Goal: Transaction & Acquisition: Purchase product/service

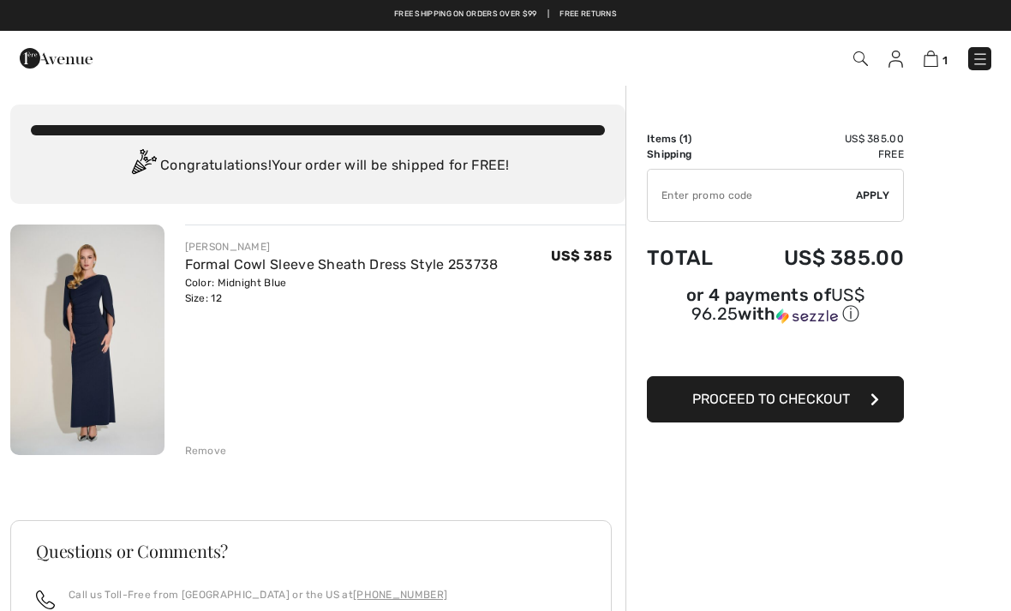
click at [677, 204] on input "TEXT" at bounding box center [752, 195] width 208 height 51
paste input "SUMMERVIP"
click at [867, 201] on span "Apply" at bounding box center [873, 195] width 34 height 15
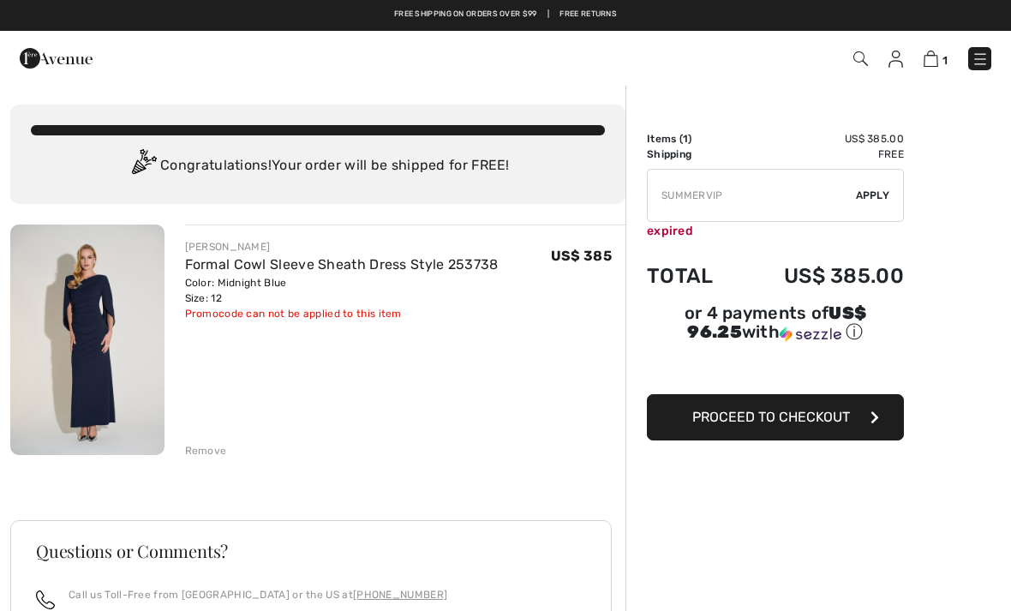
click at [227, 440] on div "Remove" at bounding box center [405, 448] width 441 height 19
click at [682, 200] on input "TEXT" at bounding box center [752, 195] width 208 height 51
type input "S"
click at [665, 199] on input "TEXT" at bounding box center [752, 195] width 208 height 51
paste input "NEW10"
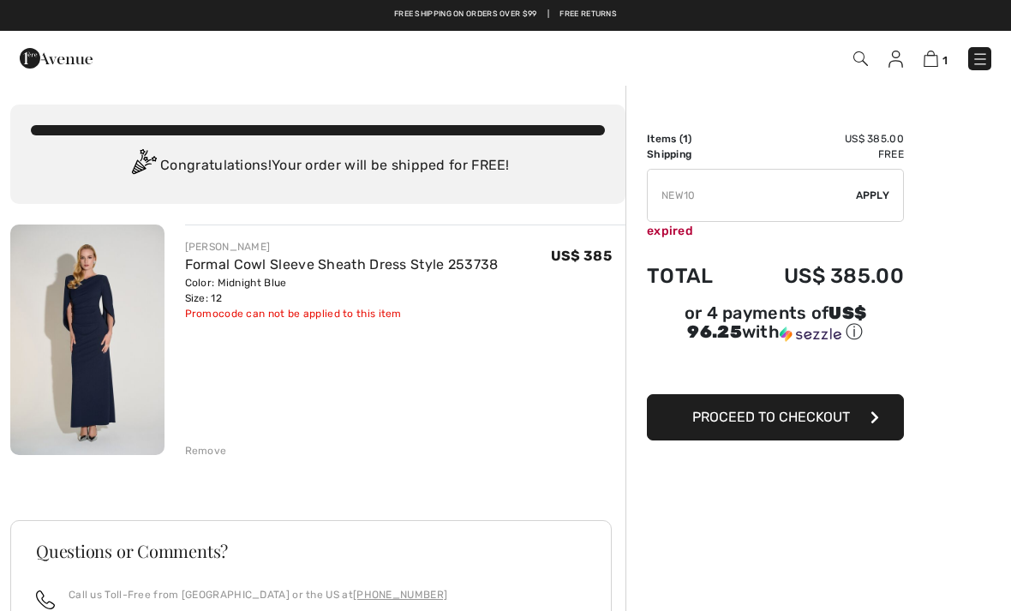
type input "NEW10"
click at [880, 200] on span "Apply" at bounding box center [873, 195] width 34 height 15
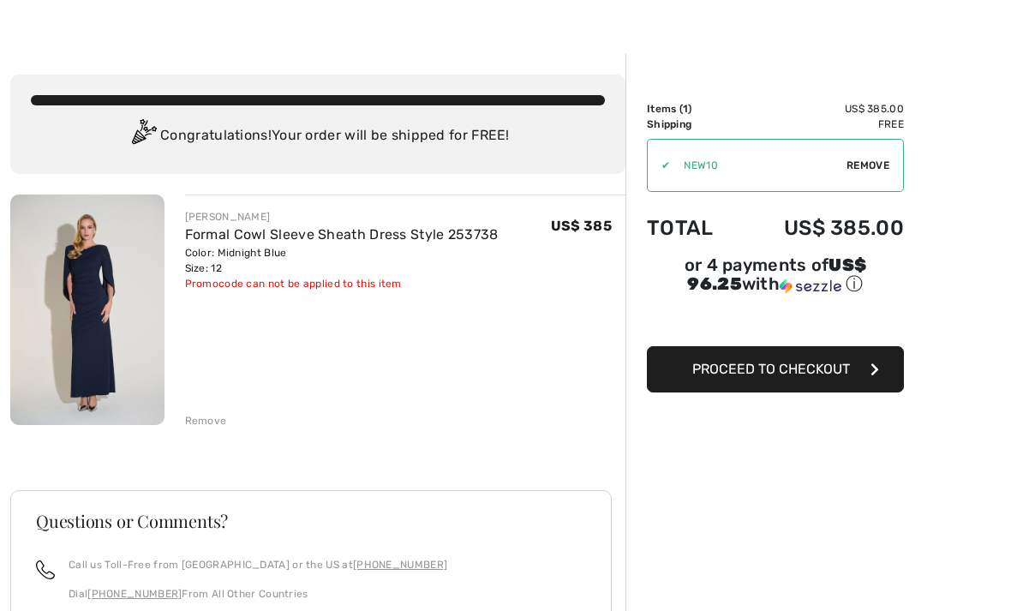
scroll to position [31, 0]
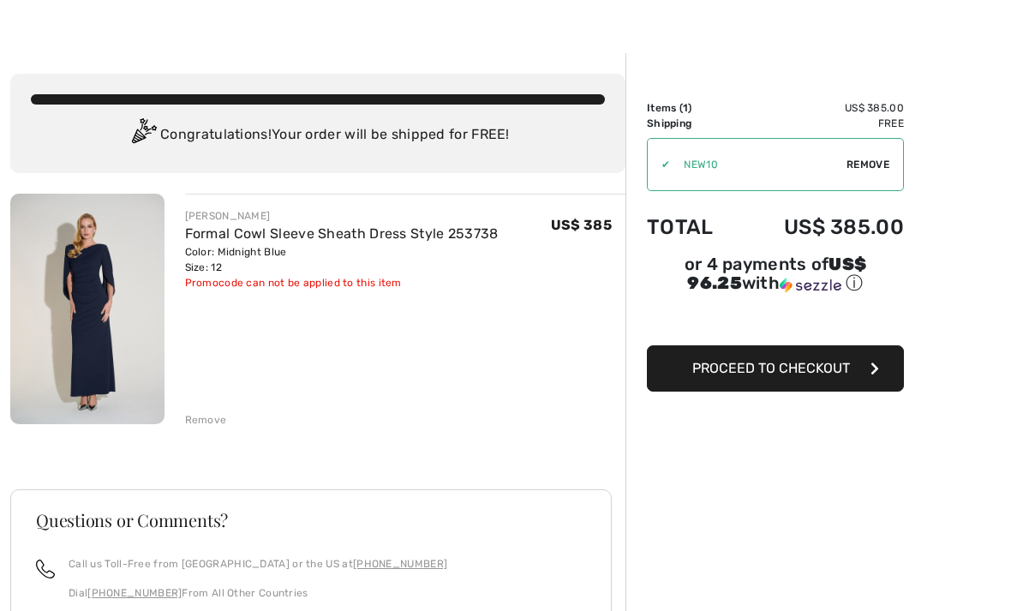
click at [789, 376] on span "Proceed to Checkout" at bounding box center [771, 368] width 158 height 16
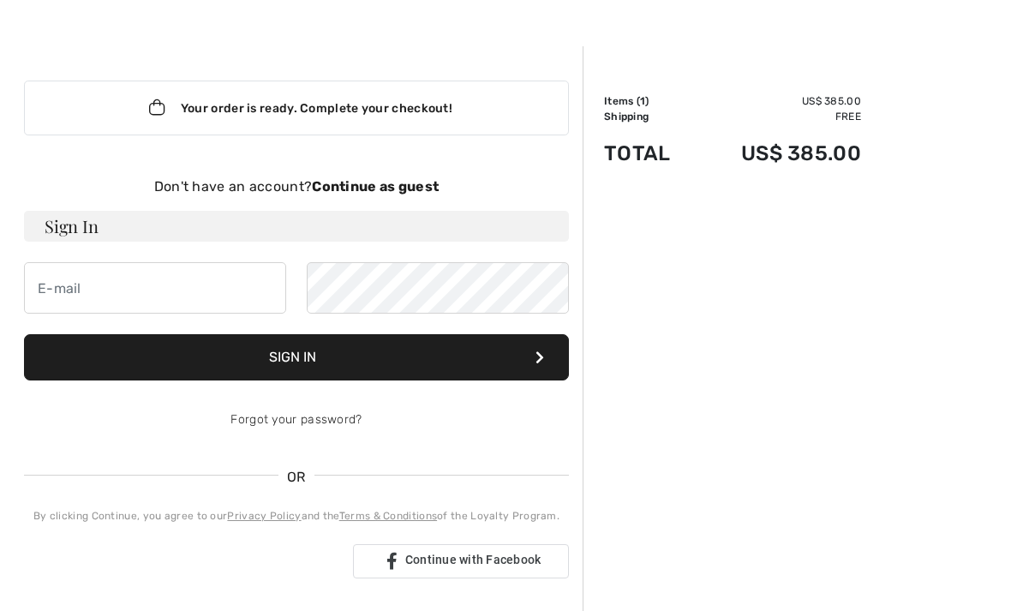
scroll to position [41, 0]
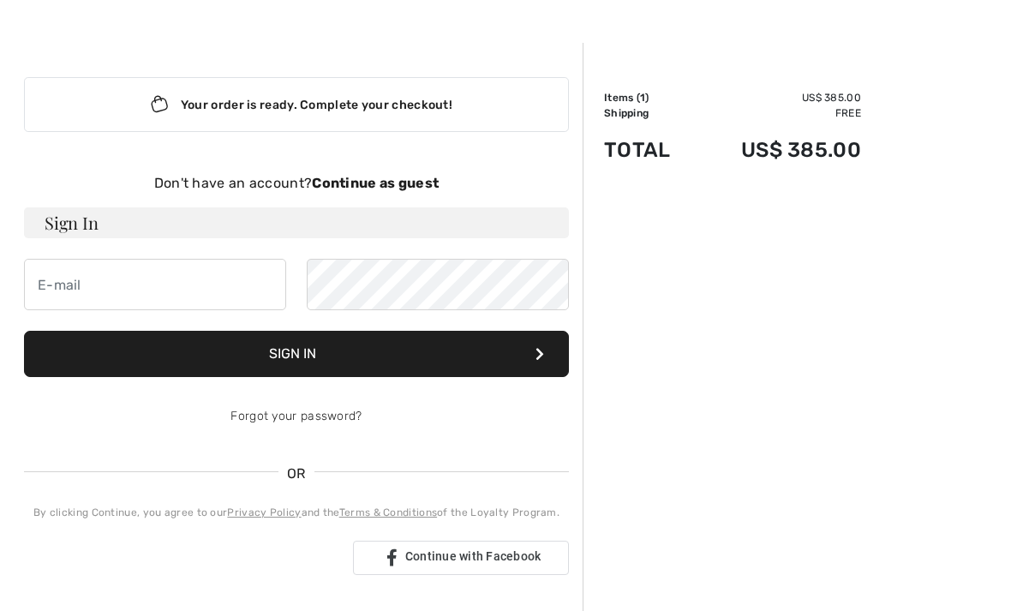
click at [394, 182] on strong "Continue as guest" at bounding box center [375, 183] width 127 height 16
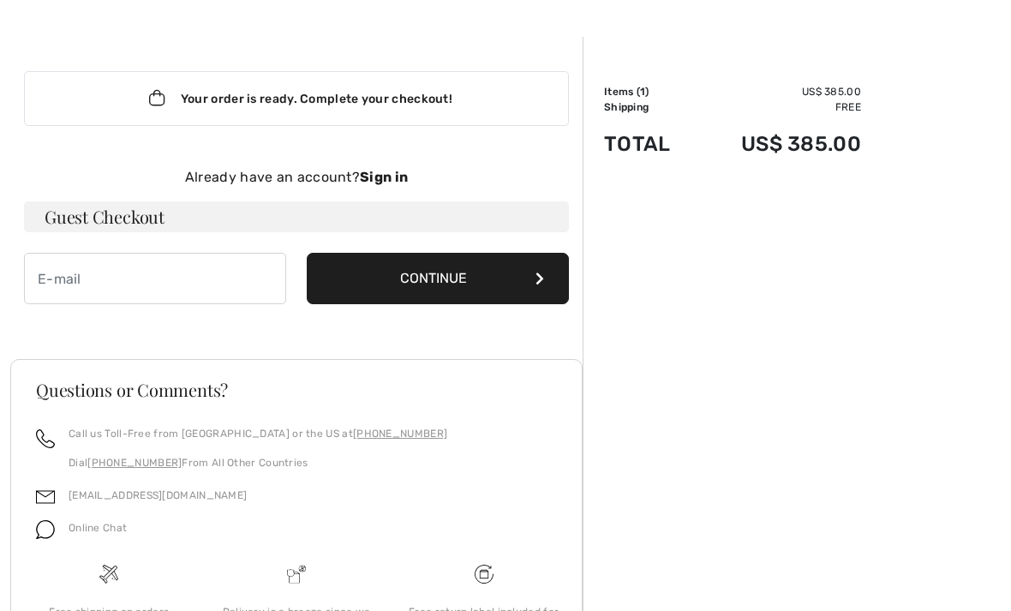
scroll to position [47, 0]
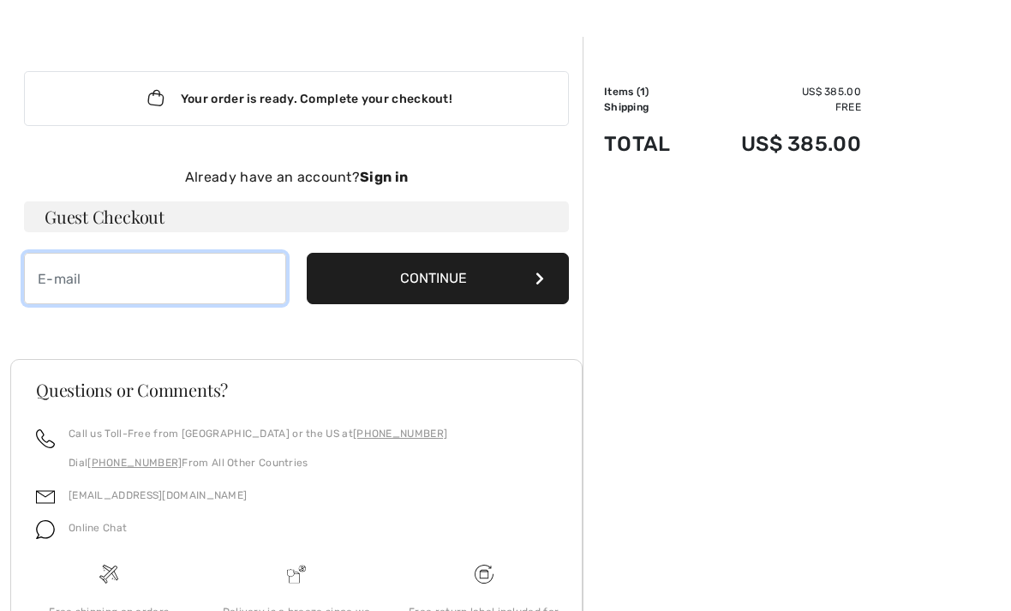
click at [106, 287] on input "email" at bounding box center [155, 278] width 262 height 51
type input "kathleen.timmons@gmail.com"
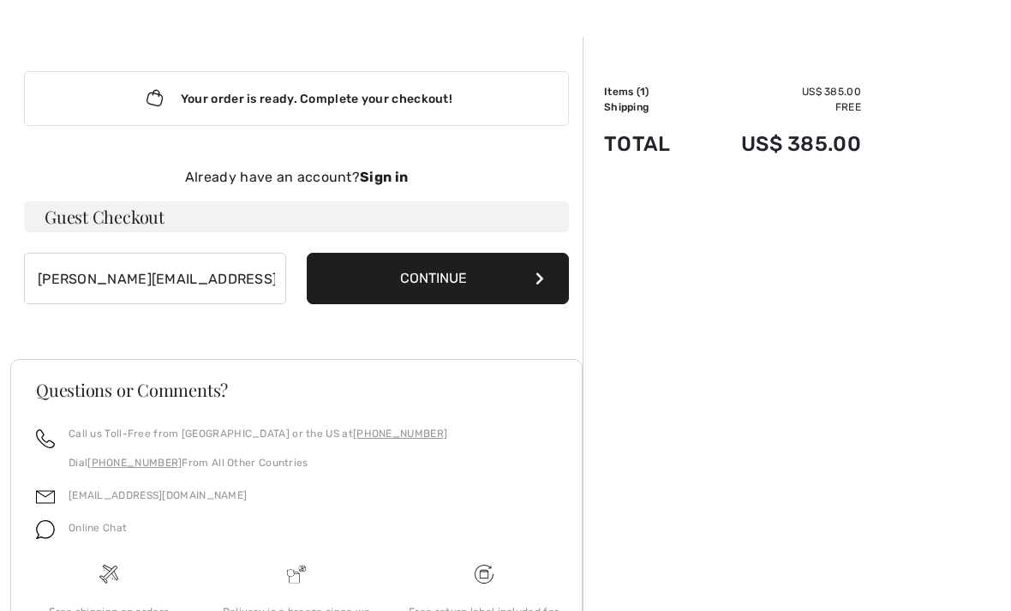
click at [486, 288] on button "Continue" at bounding box center [438, 278] width 262 height 51
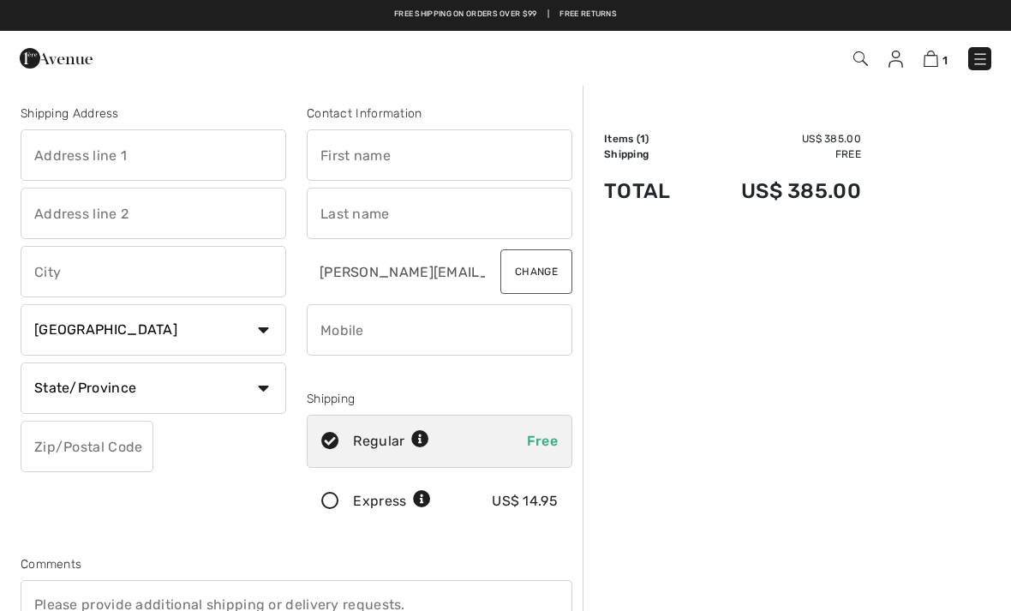
click at [83, 149] on input "text" at bounding box center [154, 154] width 266 height 51
type input "12 nantucket drive"
type input "north andover"
select select "0"
type input "01845"
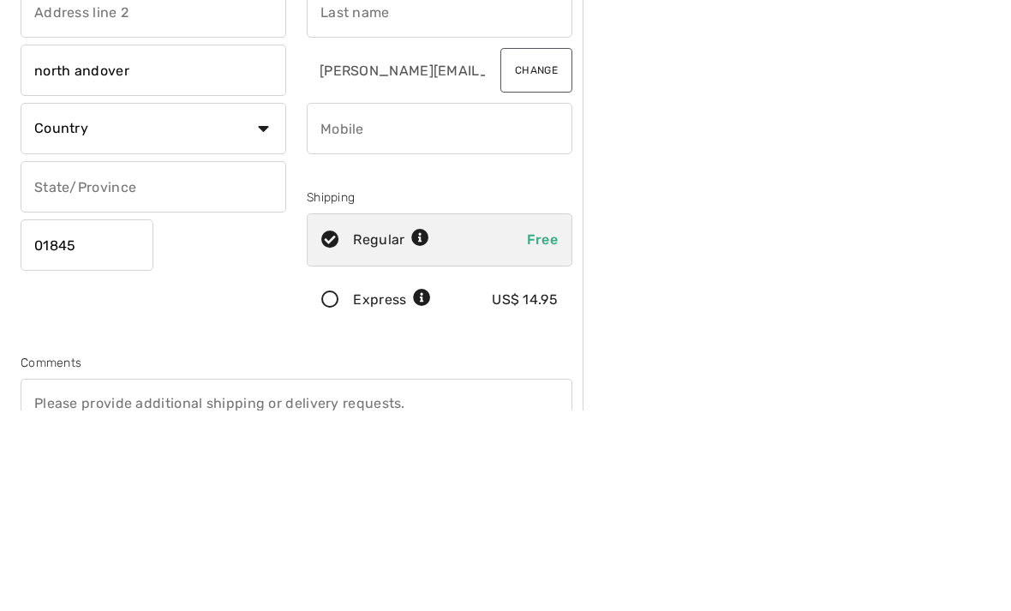
click at [265, 304] on select "Country Canada United States Afghanistan Aland Islands Albania Algeria American…" at bounding box center [154, 329] width 266 height 51
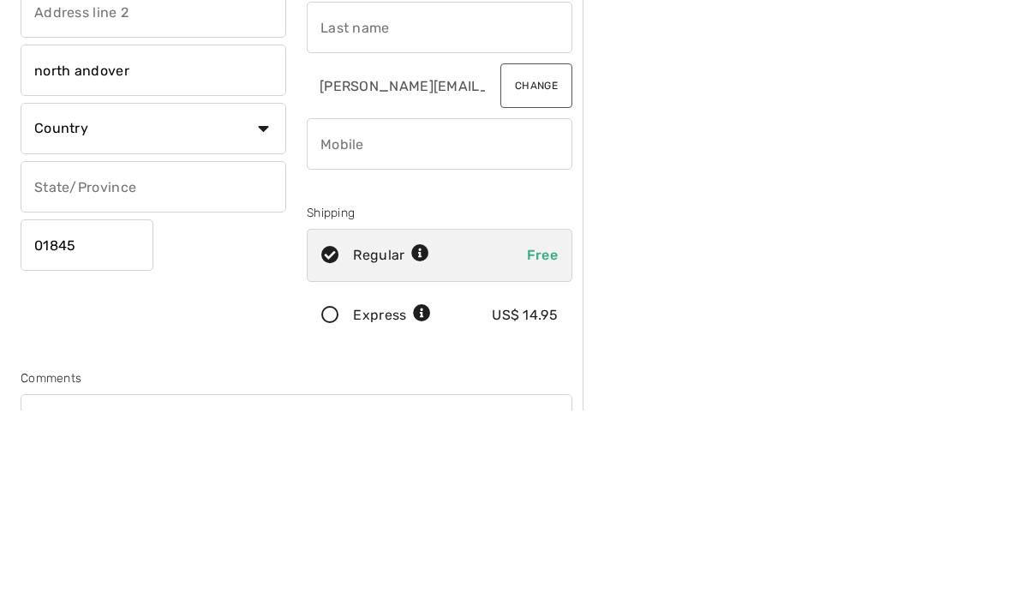
scroll to position [201, 0]
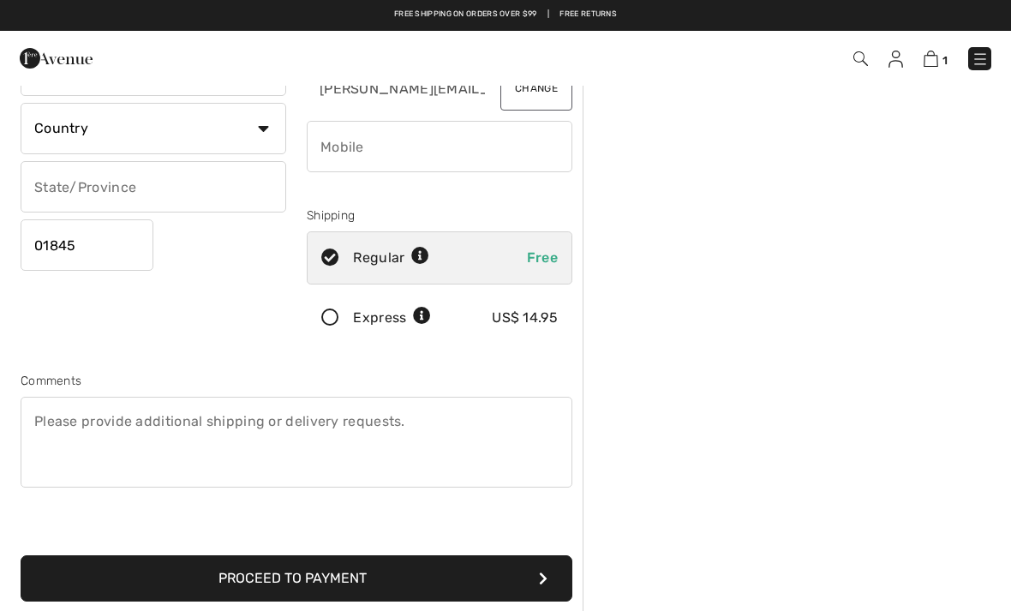
select select "US"
click at [259, 200] on select "State/Province Alabama Alaska American Samoa Arizona Arkansas California Colora…" at bounding box center [154, 186] width 266 height 51
select select "MA"
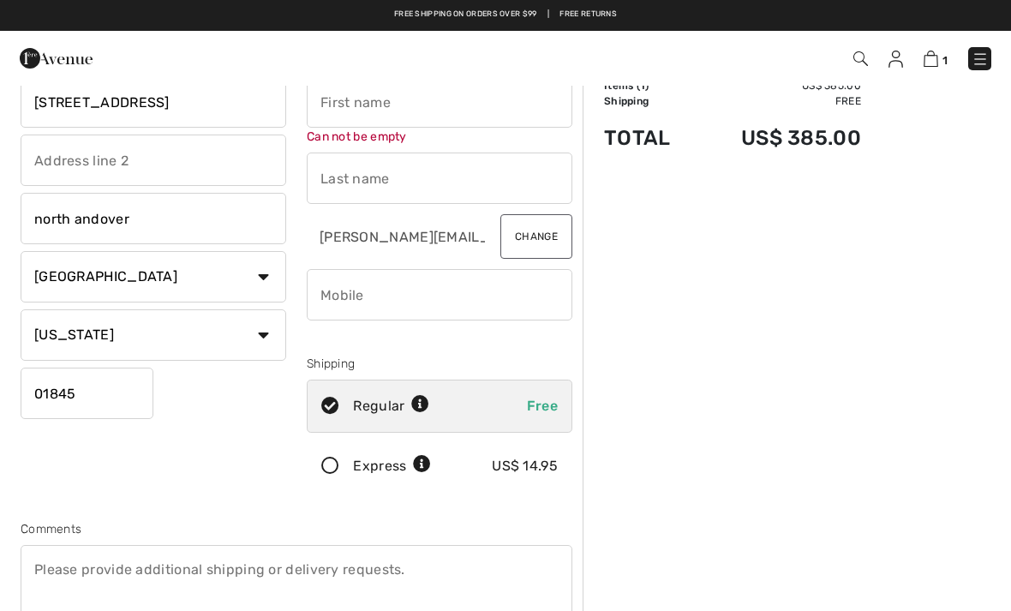
scroll to position [0, 0]
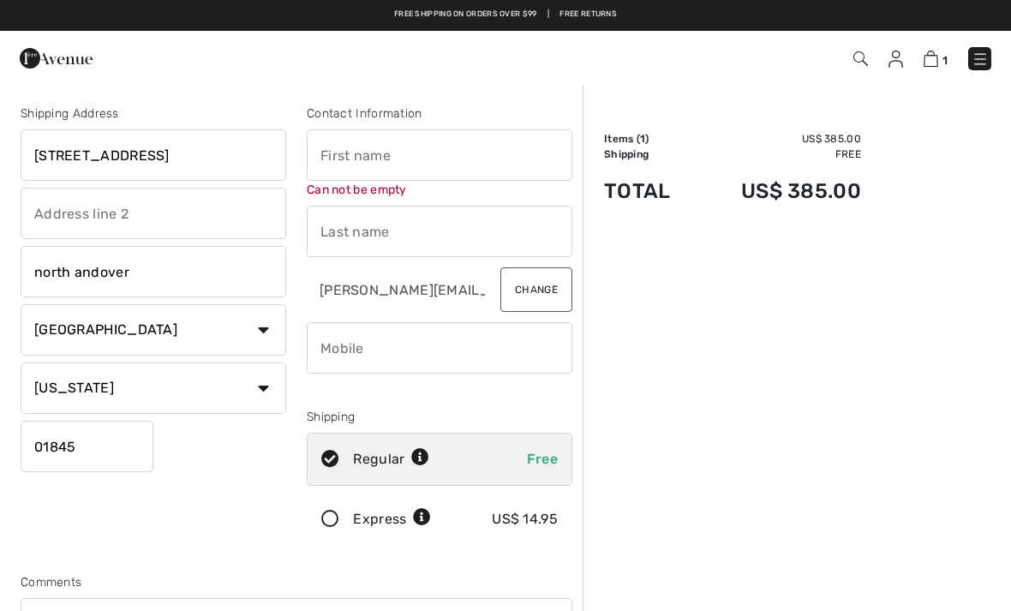
click at [364, 164] on input "text" at bounding box center [440, 154] width 266 height 51
type input "kathleen"
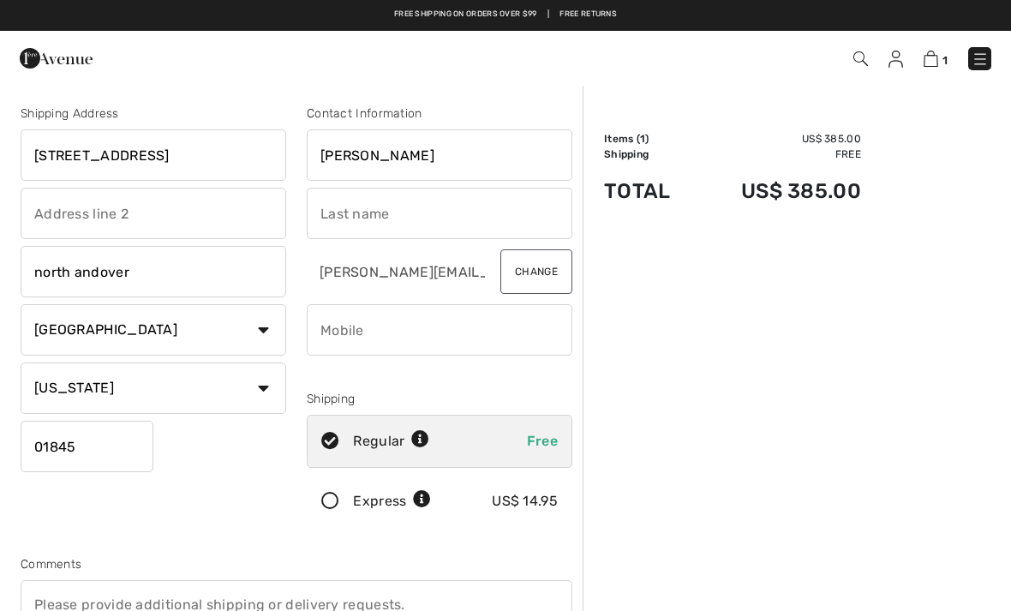
type input "Y"
type input "timmons"
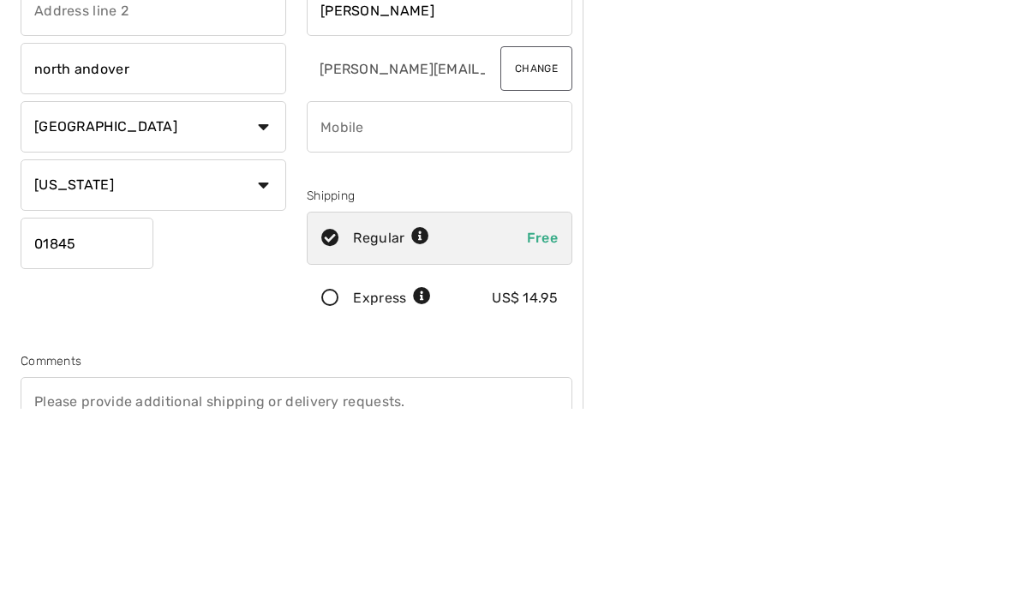
click at [363, 304] on input "phone" at bounding box center [440, 329] width 266 height 51
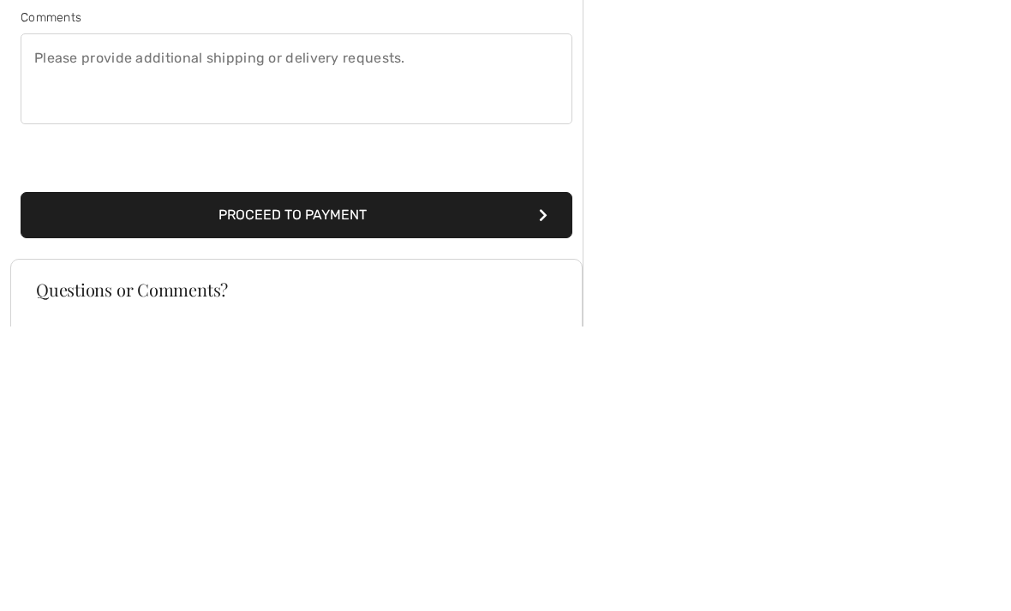
type input "9788214612"
click at [314, 476] on button "Proceed to Payment" at bounding box center [297, 499] width 552 height 46
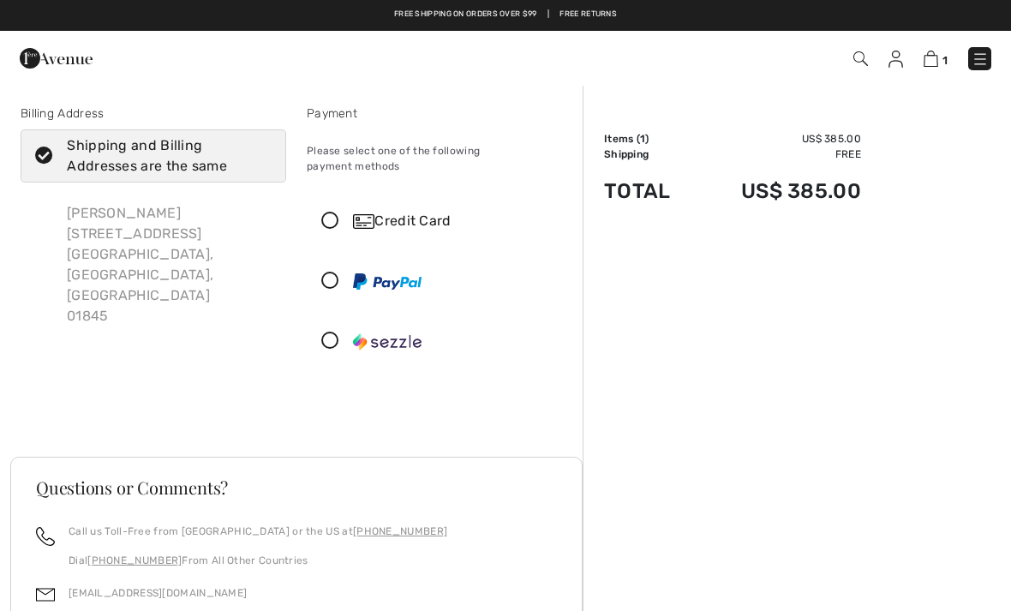
click at [337, 212] on icon at bounding box center [329, 221] width 45 height 18
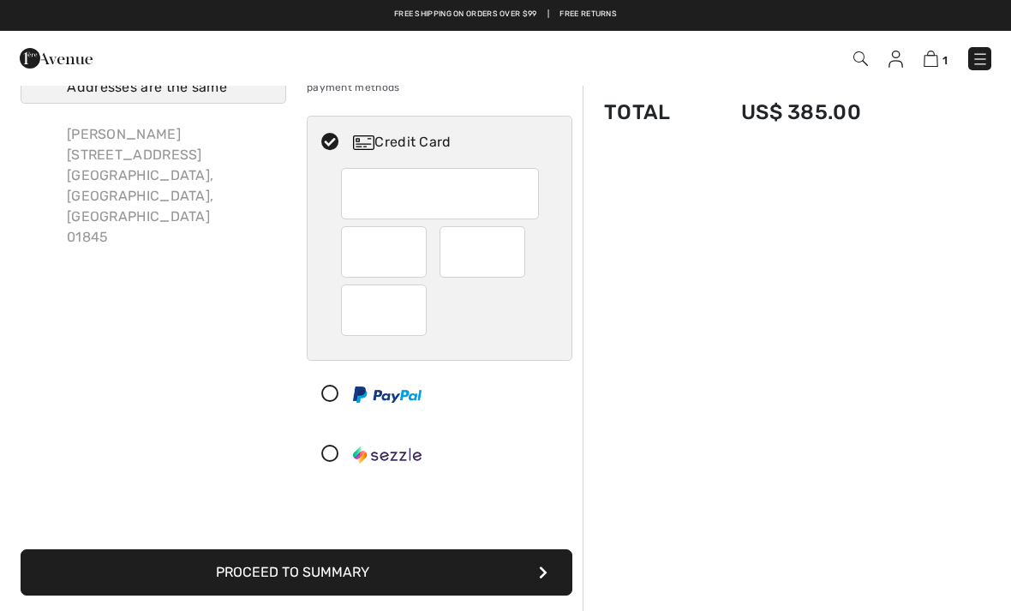
scroll to position [76, 0]
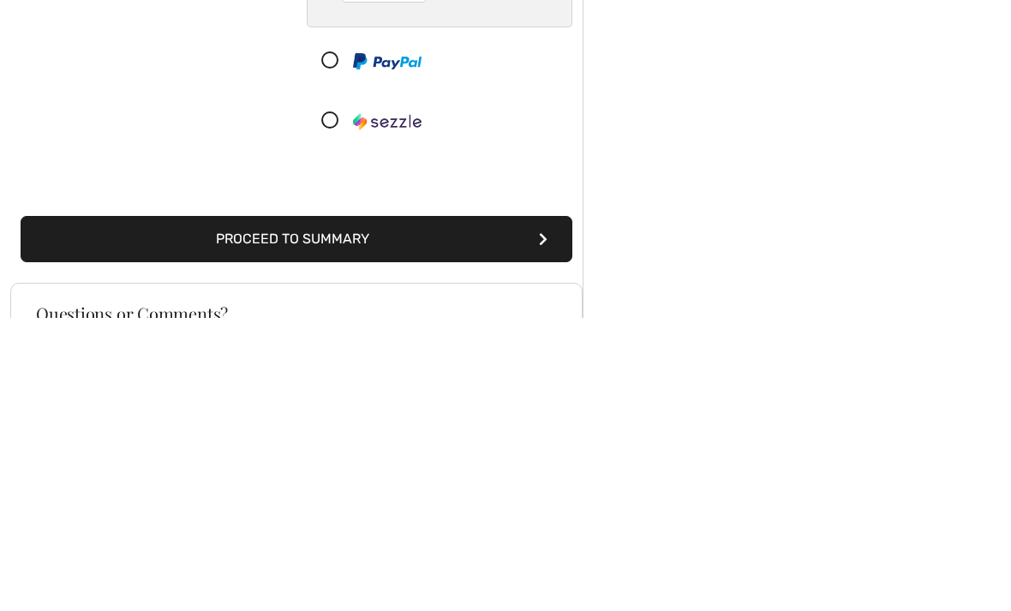
click at [304, 510] on button "Proceed to Summary" at bounding box center [297, 533] width 552 height 46
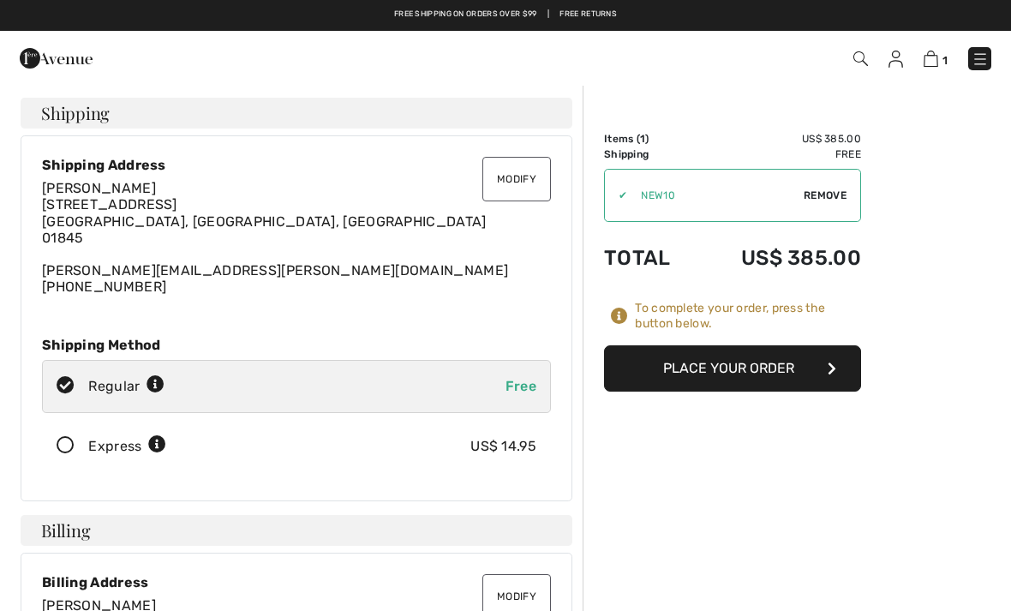
click at [826, 195] on span "Remove" at bounding box center [824, 195] width 43 height 15
click at [625, 203] on input "TEXT" at bounding box center [709, 195] width 208 height 51
click at [620, 204] on input "TEXT" at bounding box center [709, 195] width 208 height 51
paste input "NEW10"
type input "NEW10"
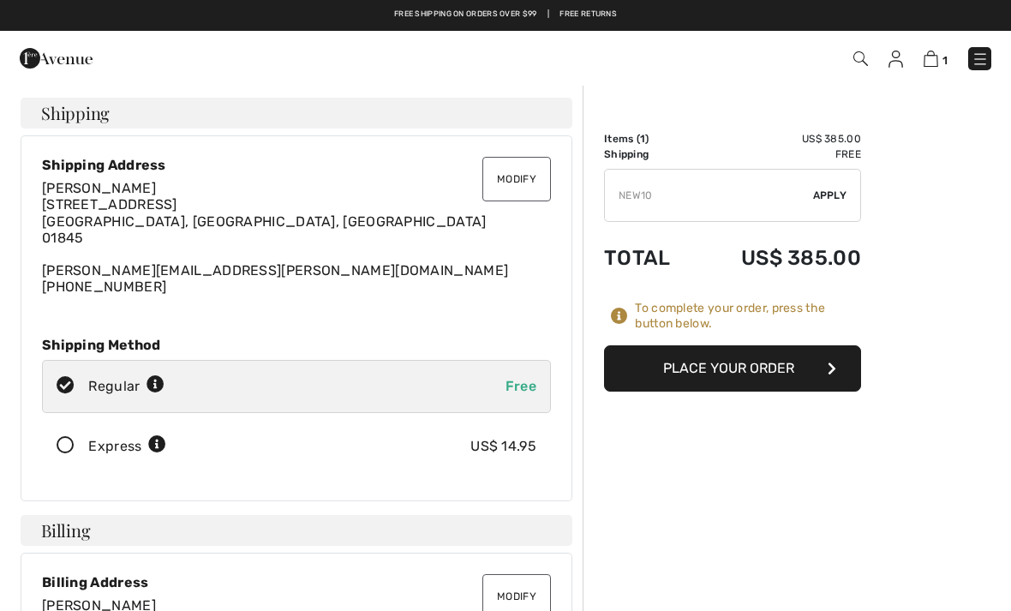
click at [833, 201] on span "Apply" at bounding box center [830, 195] width 34 height 15
click at [753, 380] on button "Place Your Order" at bounding box center [732, 368] width 257 height 46
